Goal: Task Accomplishment & Management: Use online tool/utility

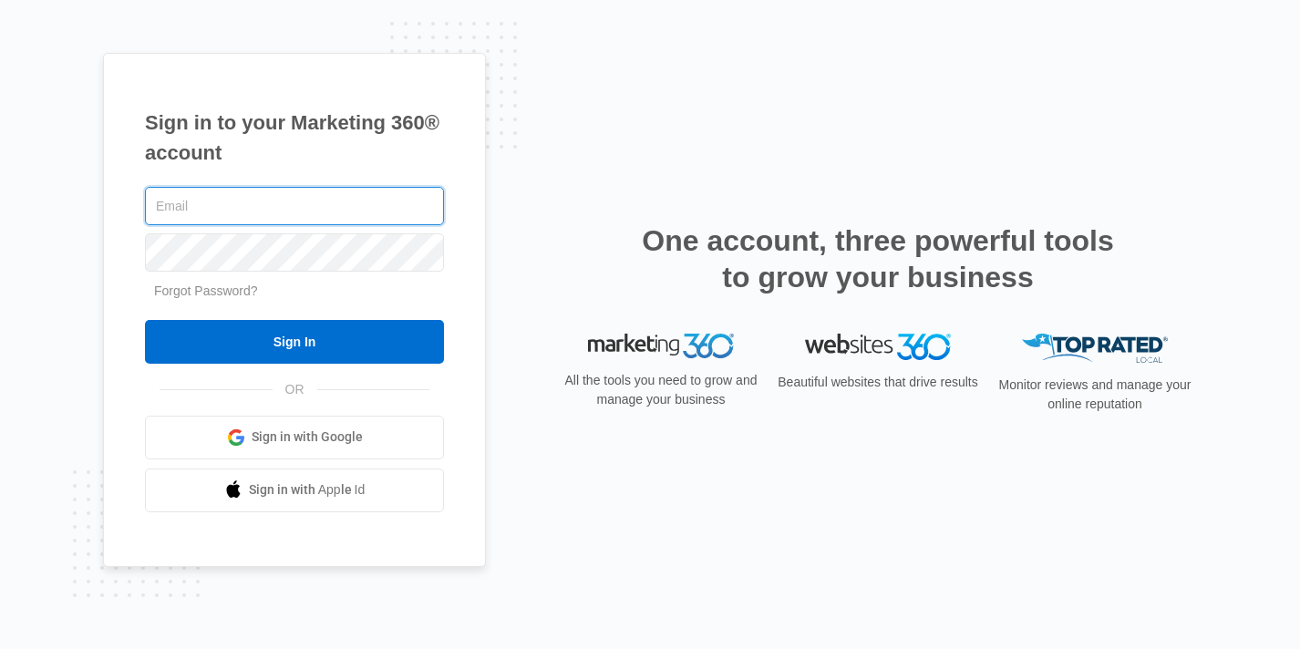
type input "[EMAIL_ADDRESS][DOMAIN_NAME]"
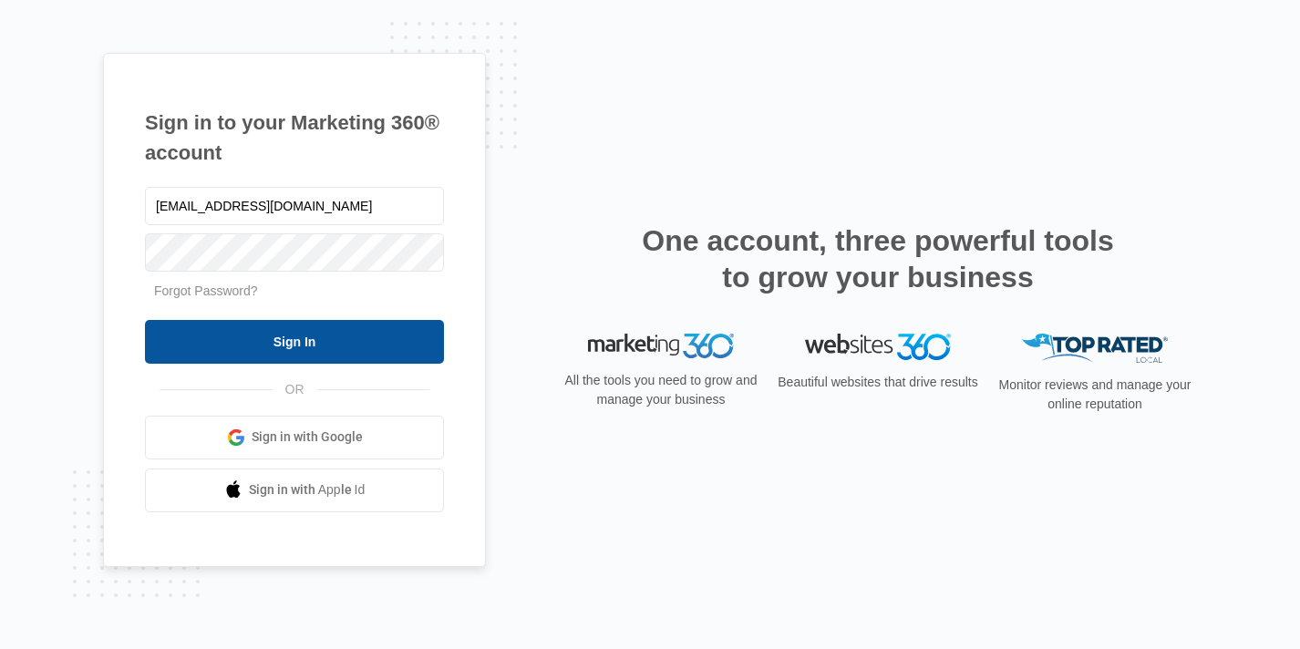
click at [365, 328] on input "Sign In" at bounding box center [294, 342] width 299 height 44
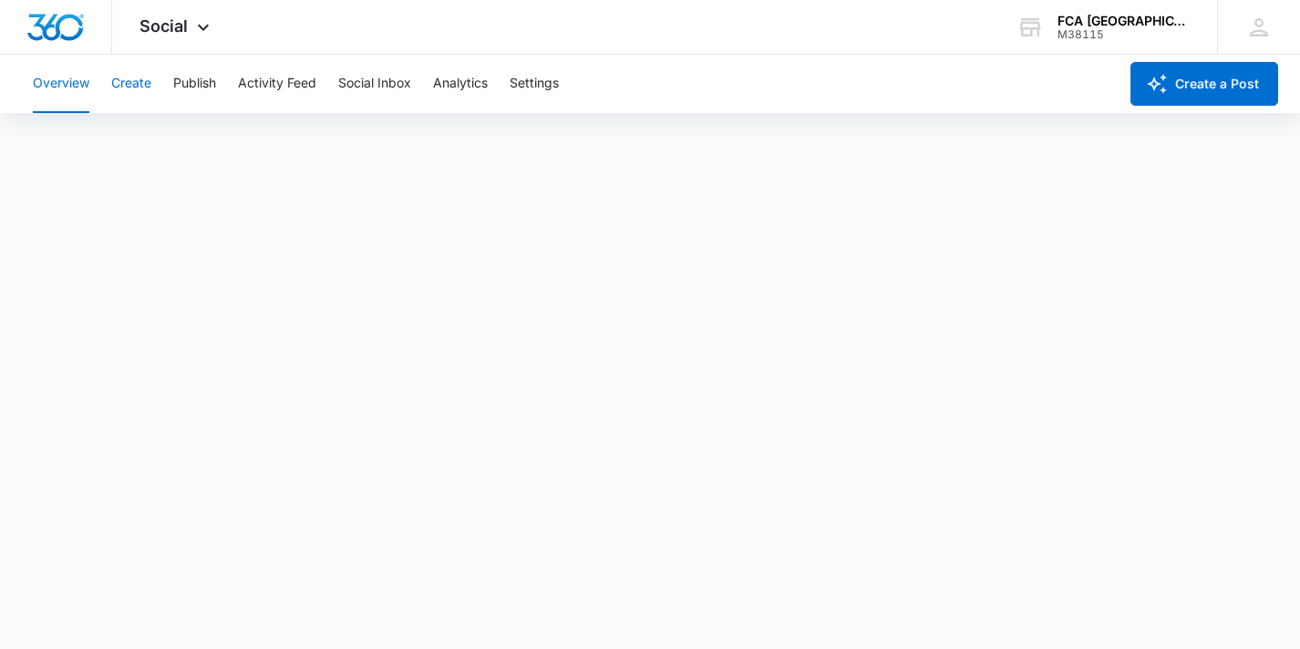
click at [140, 87] on button "Create" at bounding box center [131, 84] width 40 height 58
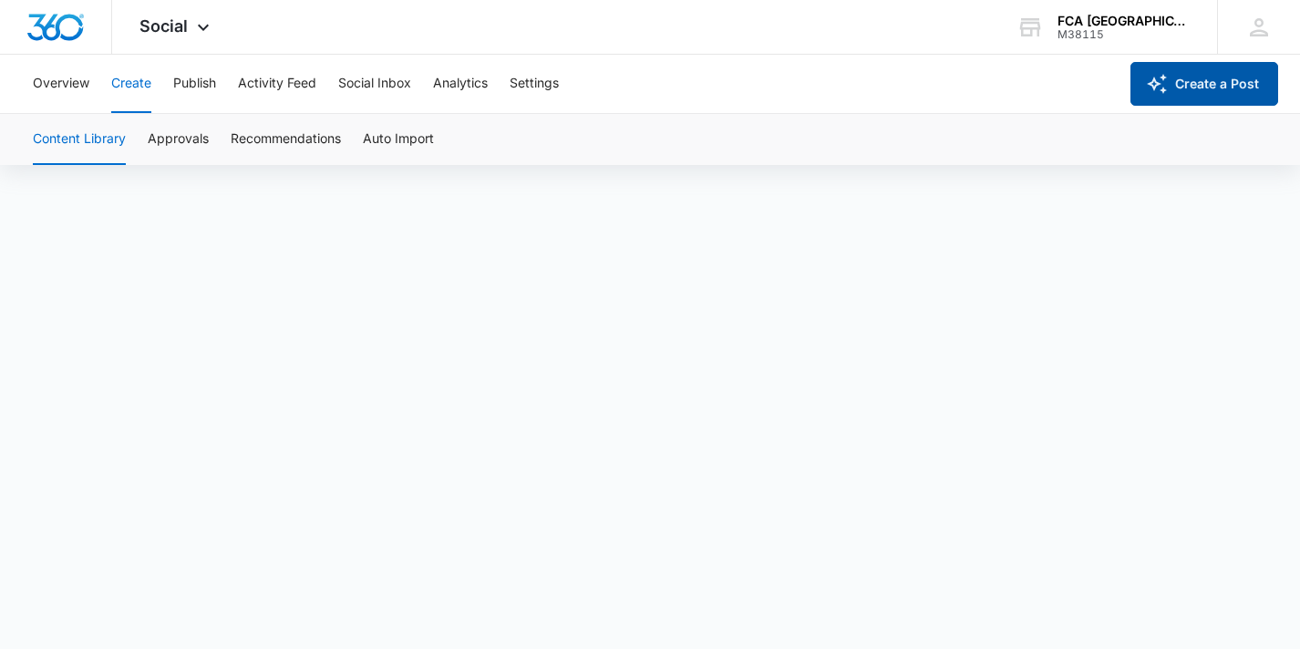
click at [1173, 93] on button "Create a Post" at bounding box center [1205, 84] width 148 height 44
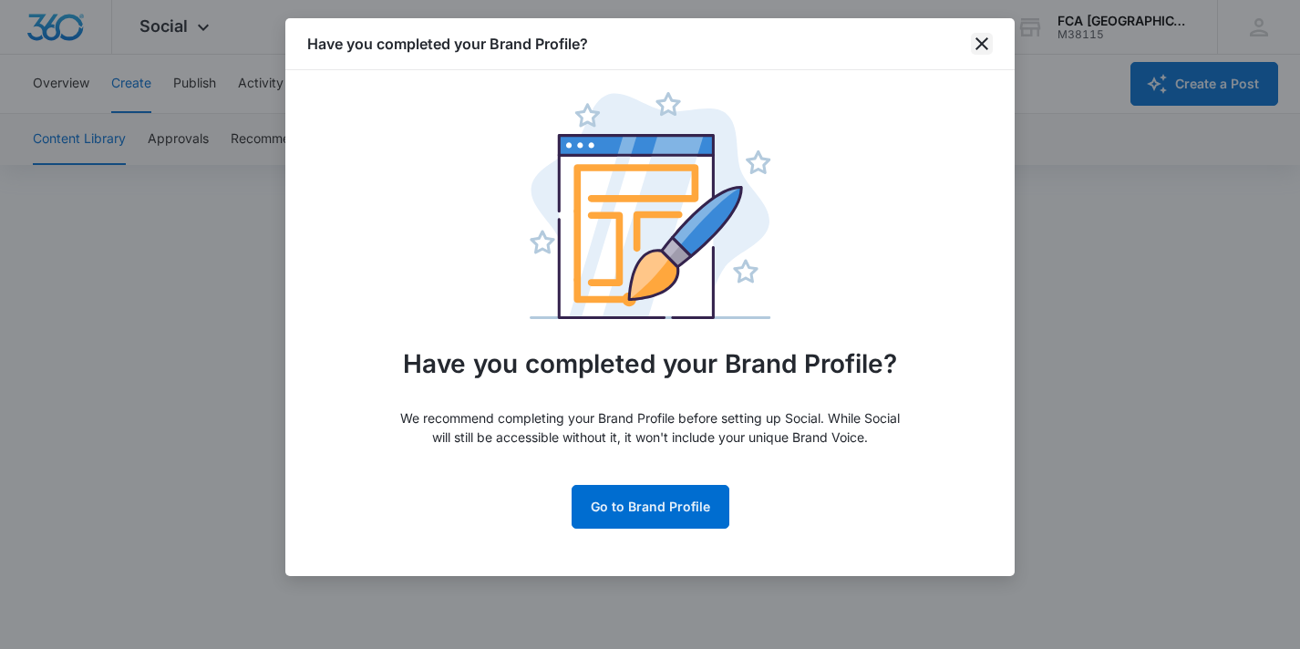
click at [977, 47] on icon "close" at bounding box center [982, 43] width 13 height 13
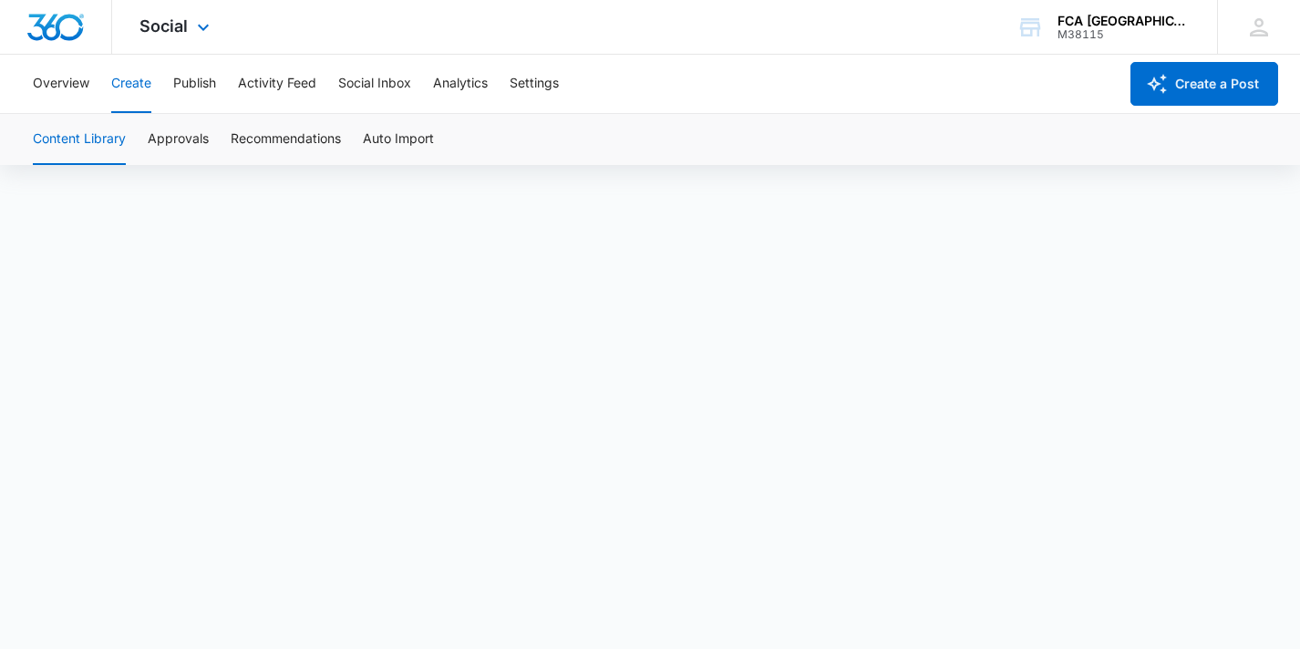
scroll to position [13, 0]
click at [54, 85] on button "Overview" at bounding box center [61, 84] width 57 height 58
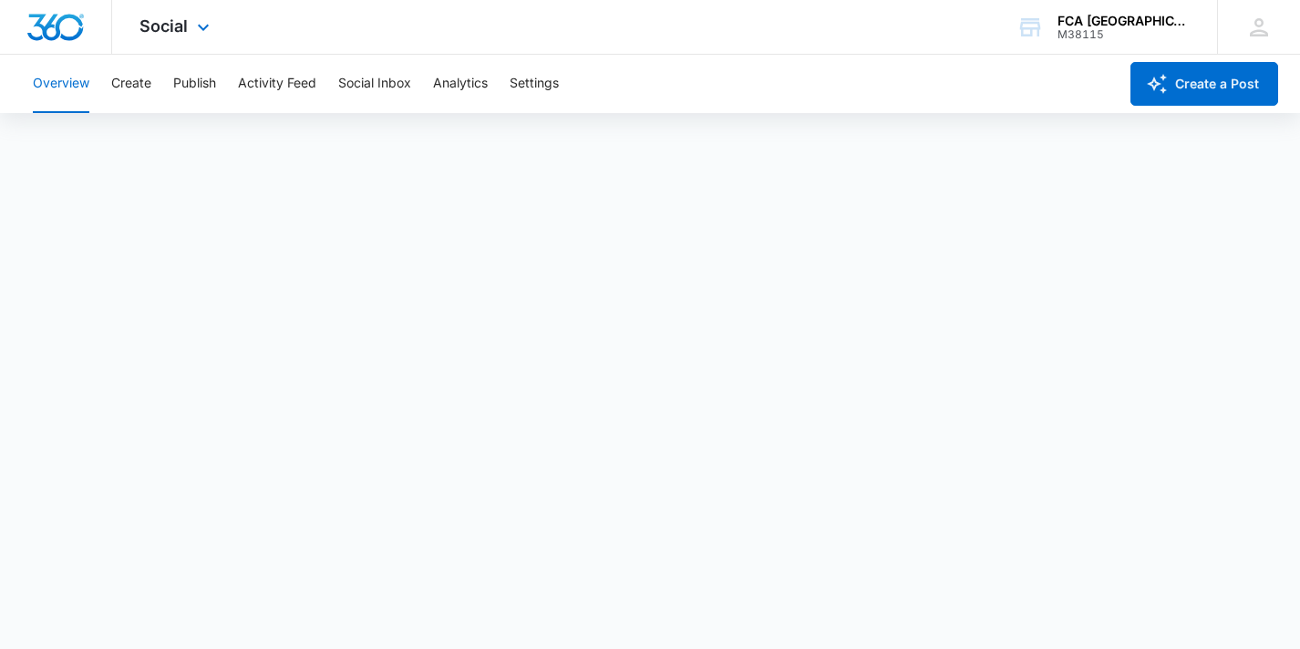
click at [189, 29] on div "Social Apps Websites Forms CRM Email Social Content Ads Intelligence Files Bran…" at bounding box center [176, 27] width 129 height 54
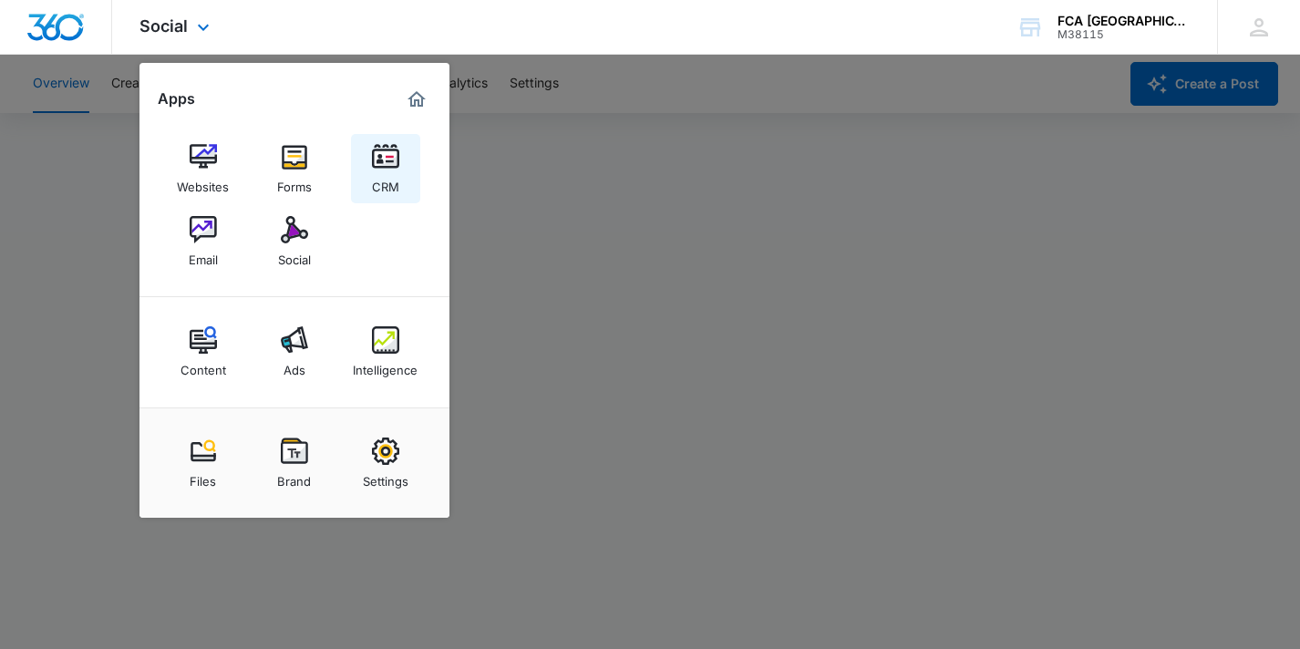
click at [382, 160] on img at bounding box center [385, 156] width 27 height 27
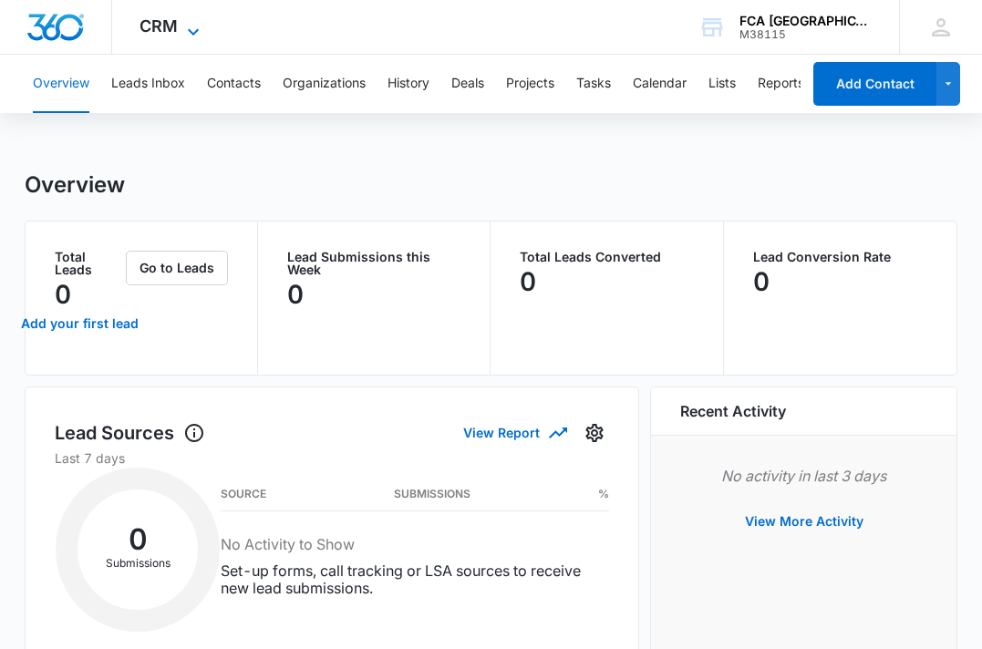
click at [170, 28] on span "CRM" at bounding box center [159, 25] width 38 height 19
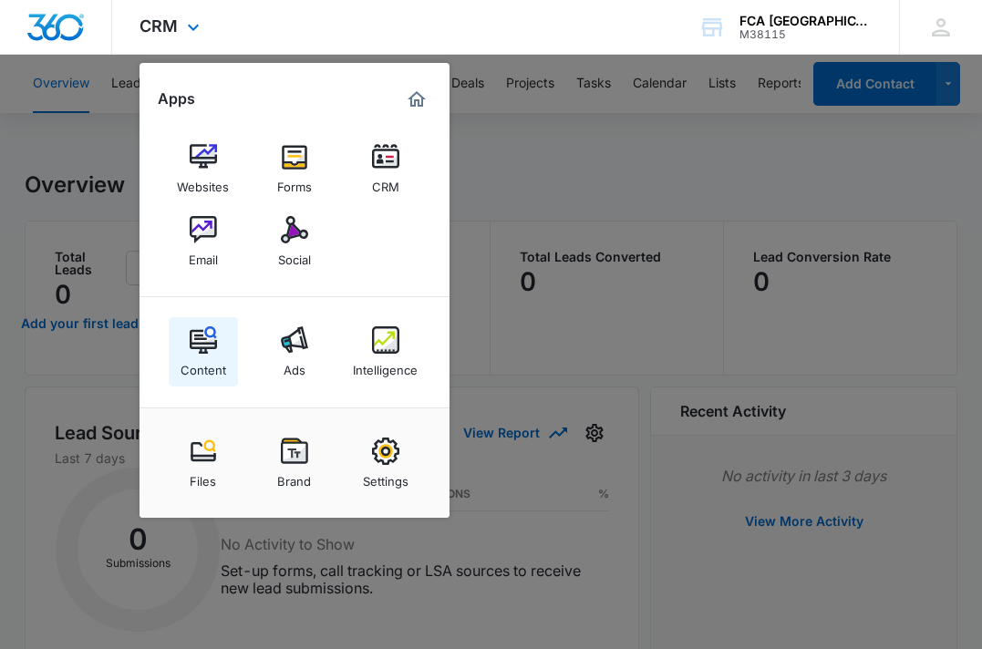
click at [209, 341] on img at bounding box center [203, 339] width 27 height 27
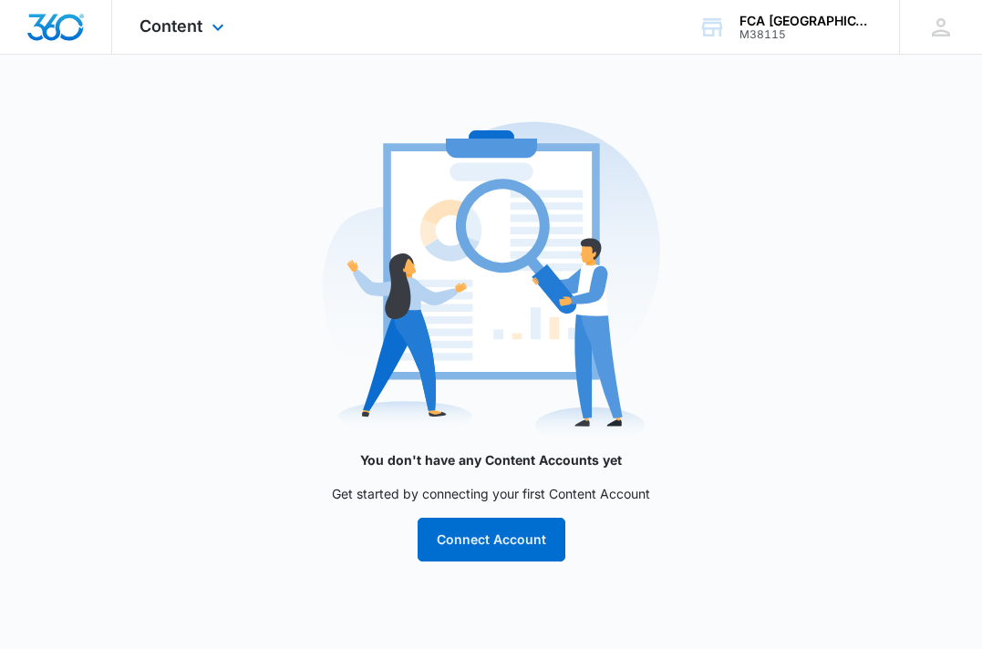
click at [135, 6] on div "Content Apps Websites Forms CRM Email Social Content Ads Intelligence Files Bra…" at bounding box center [184, 27] width 144 height 54
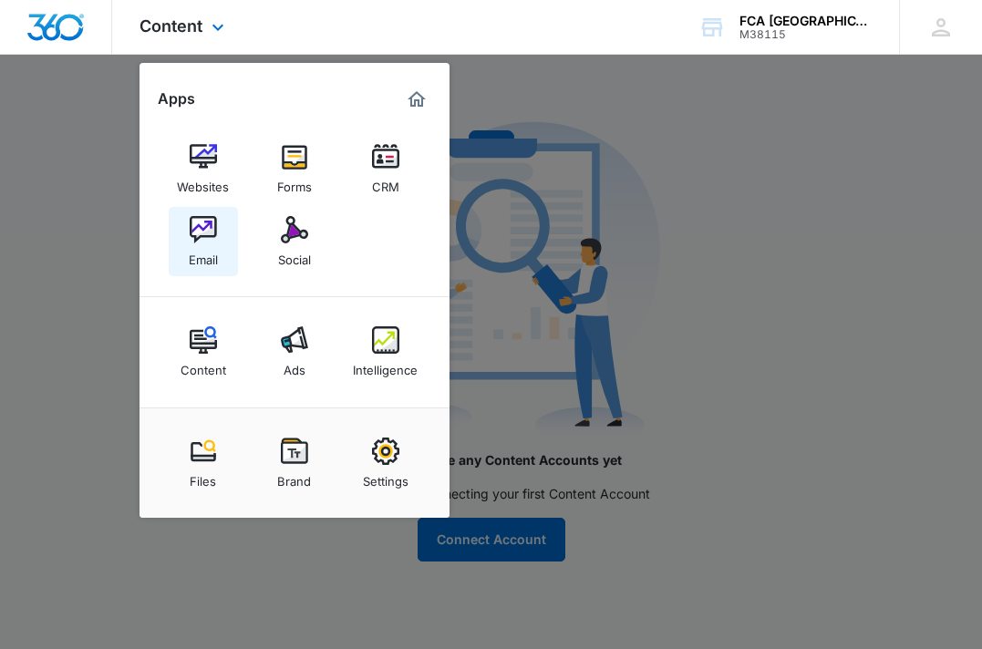
click at [202, 233] on img at bounding box center [203, 229] width 27 height 27
